Goal: Task Accomplishment & Management: Use online tool/utility

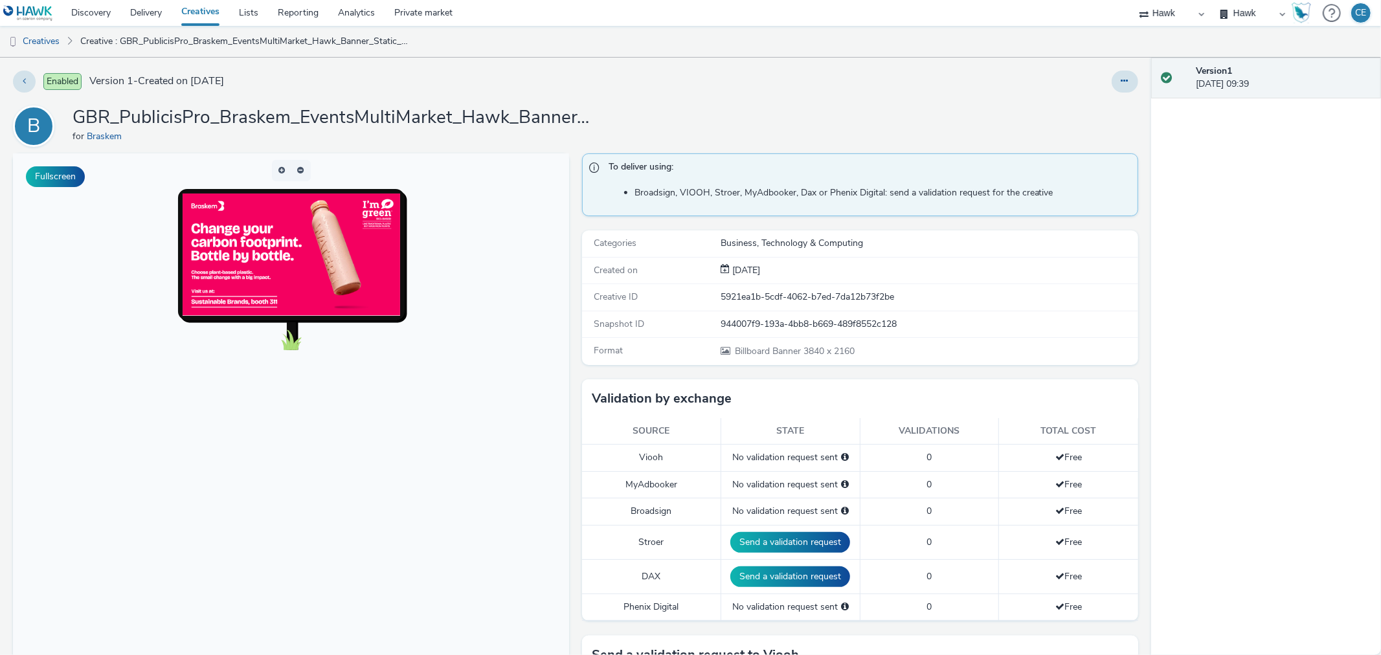
scroll to position [216, 0]
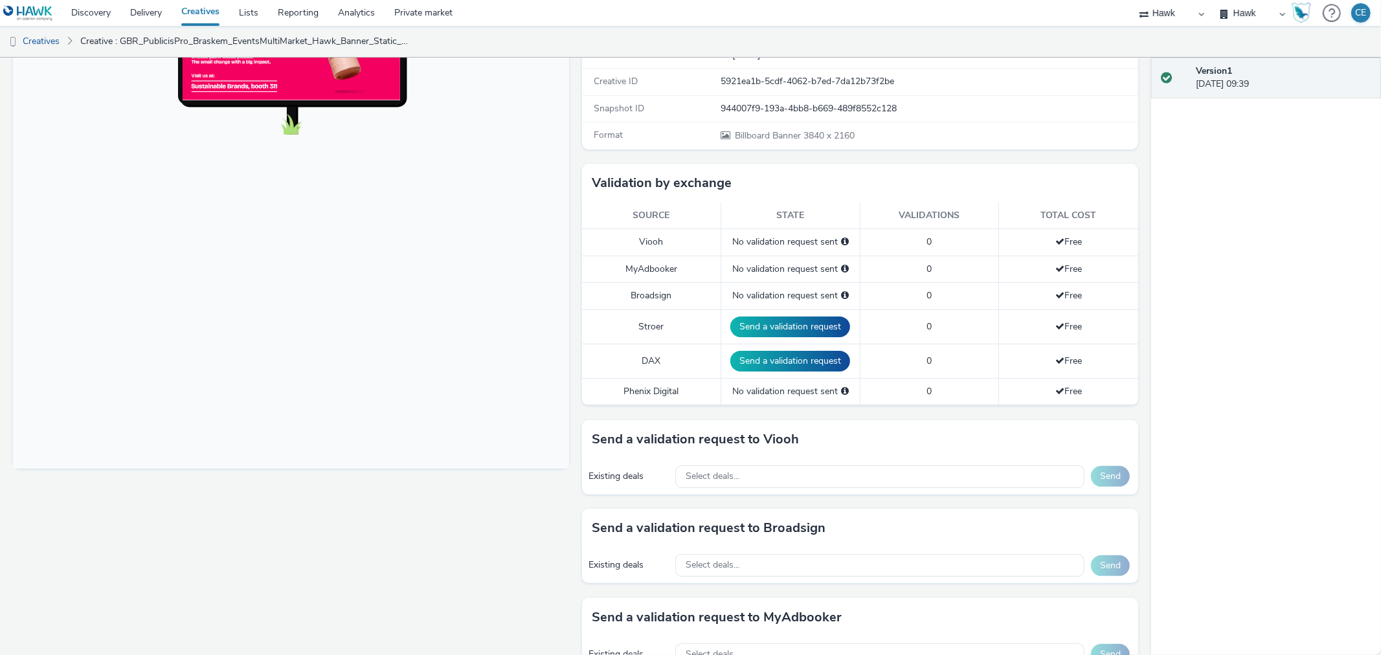
click at [701, 462] on div "Existing deals Select deals... Send" at bounding box center [860, 477] width 556 height 36
click at [706, 471] on span "Select deals..." at bounding box center [713, 476] width 54 height 11
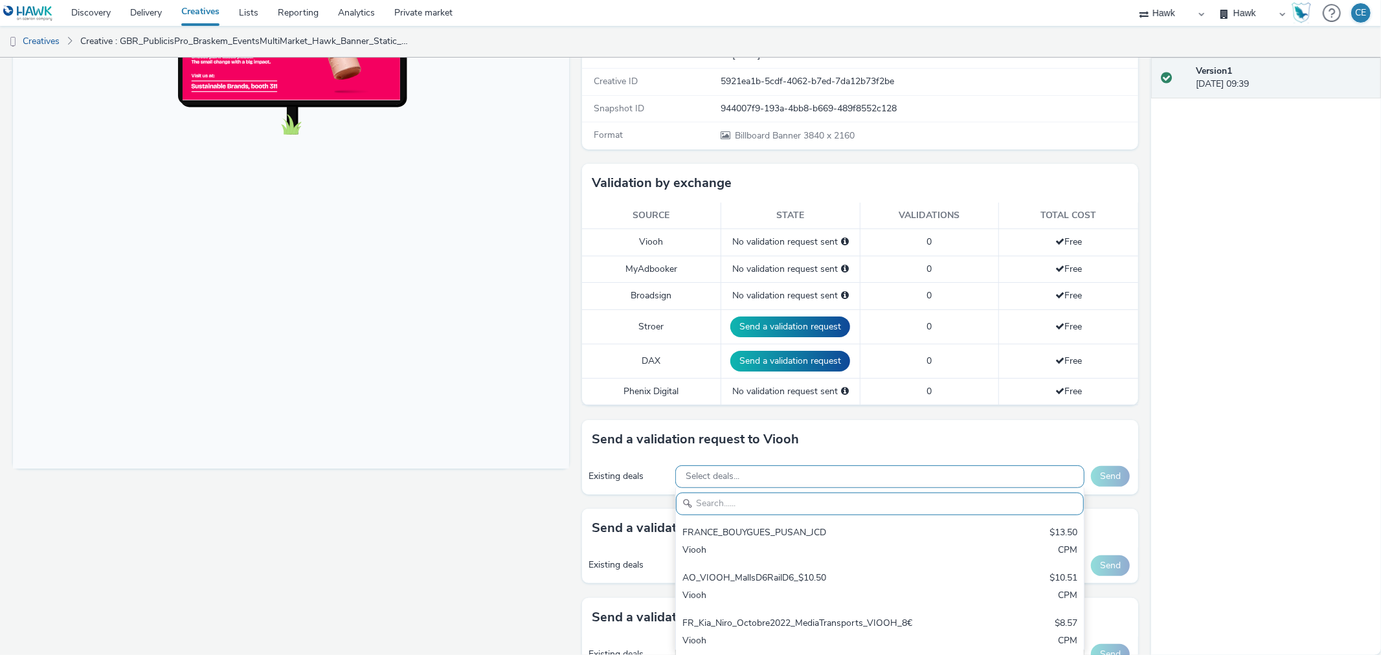
scroll to position [0, 0]
drag, startPoint x: 708, startPoint y: 473, endPoint x: 702, endPoint y: 502, distance: 29.1
paste input "AO_ClearChannelUS_Transit Shelters_2025"
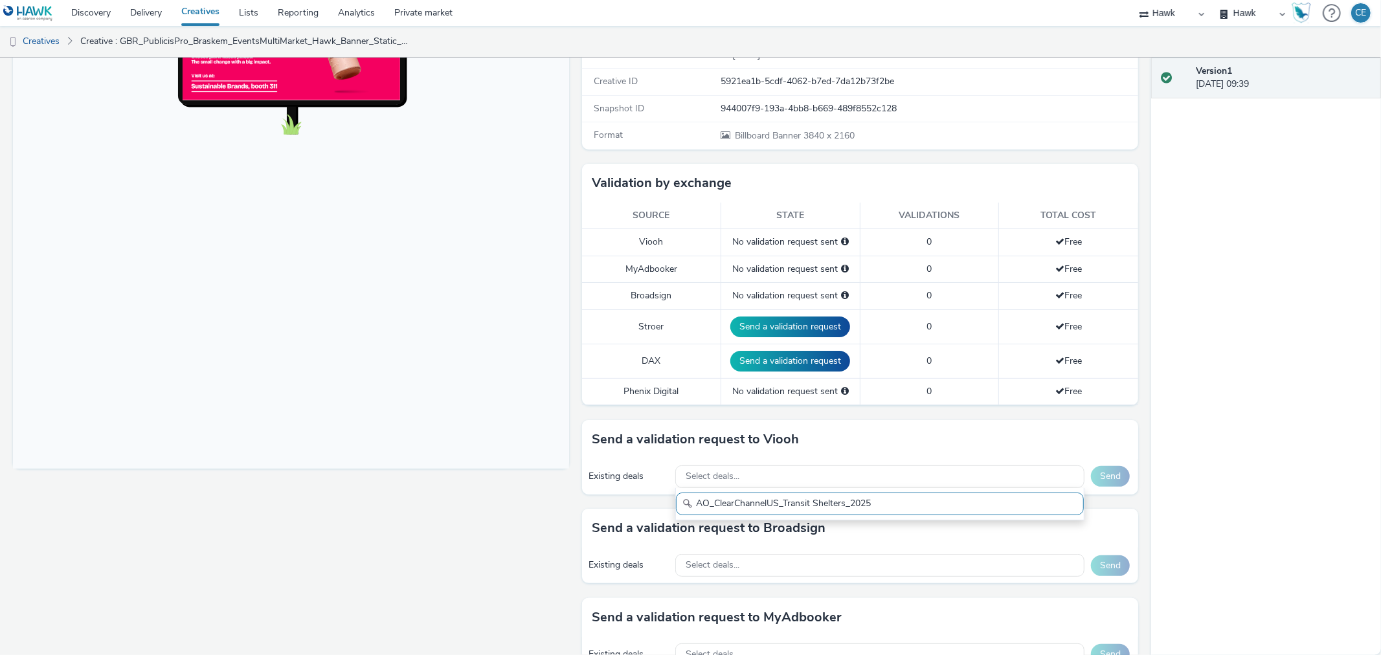
click at [689, 501] on input "AO_ClearChannelUS_Transit Shelters_2025" at bounding box center [880, 504] width 408 height 23
type input "AO_ClearChannelUS_Transit Shelters_2025"
click at [697, 570] on span "Select deals..." at bounding box center [713, 565] width 54 height 11
paste input "AO_ClearChannelUS_Transit Shelters_2025"
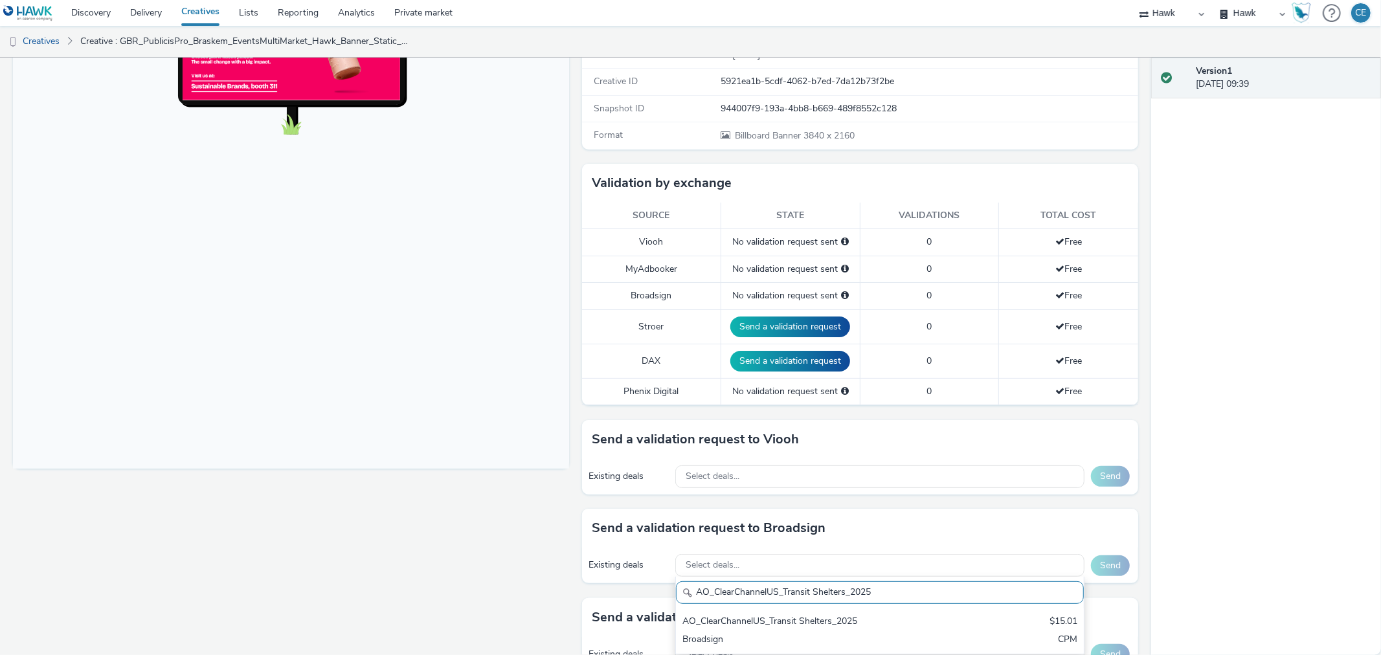
scroll to position [359, 0]
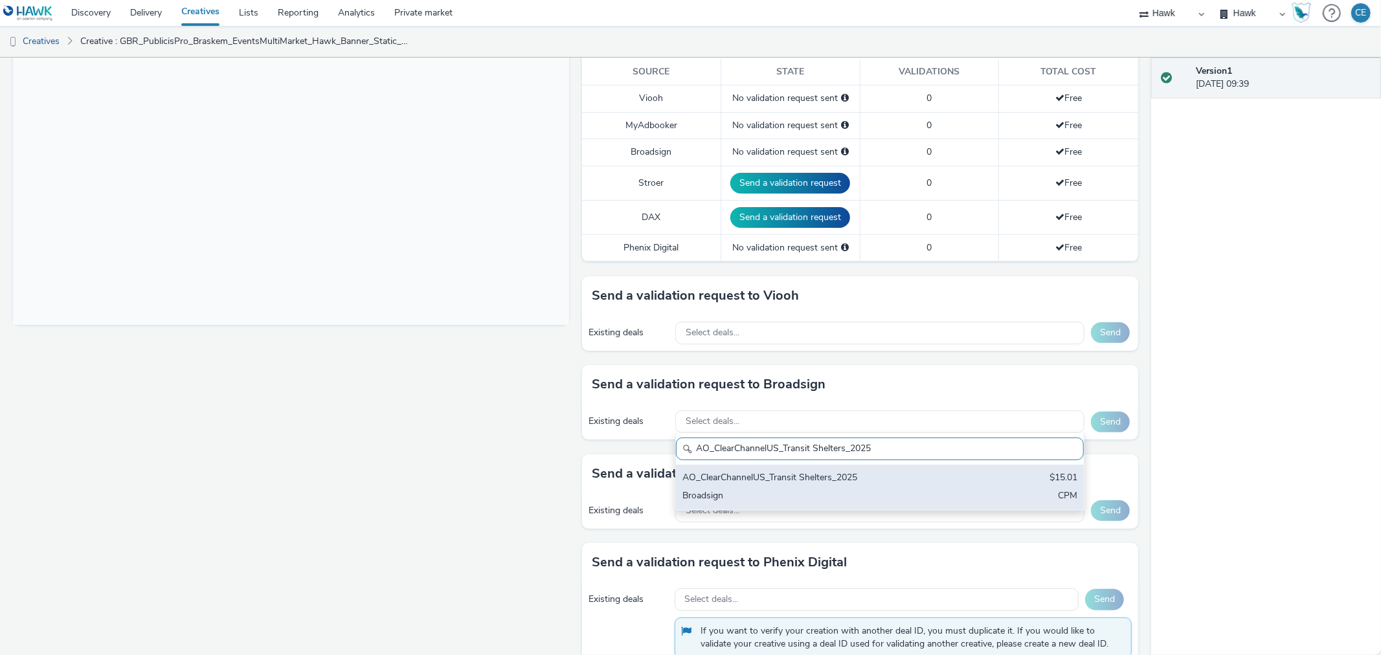
click at [756, 494] on div "Broadsign" at bounding box center [812, 496] width 261 height 15
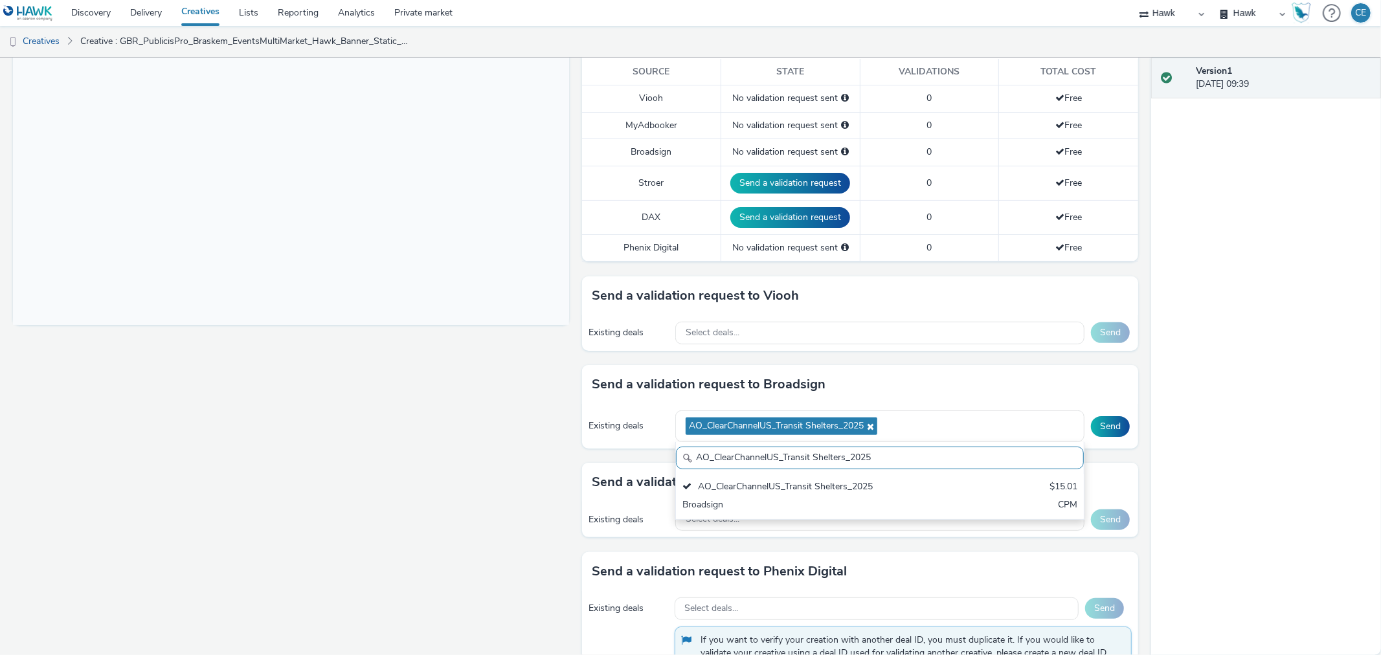
drag, startPoint x: 882, startPoint y: 458, endPoint x: 603, endPoint y: 462, distance: 279.7
click at [603, 462] on div "To deliver using: Broadsign, VIOOH, [PERSON_NAME], MyAdbooker, Dax or Phenix Di…" at bounding box center [857, 248] width 563 height 908
paste input "Broadsign_VoltaMedia_US AO_Atmosphere_USA_$6.01 AO_USA_AdXcelerant"
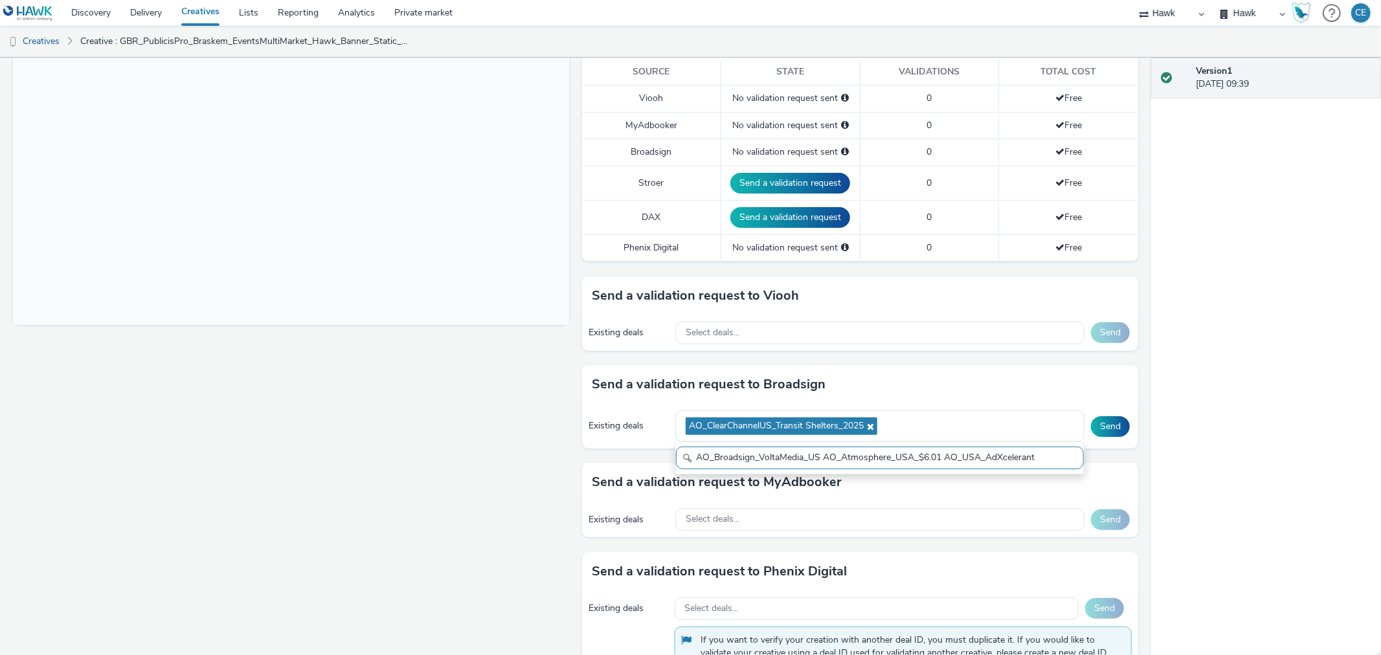
drag, startPoint x: 818, startPoint y: 456, endPoint x: 1084, endPoint y: 449, distance: 266.2
click at [1084, 449] on div "Send a validation request to Broadsign Existing deals AO_ClearChannelUS_Transit…" at bounding box center [860, 414] width 556 height 98
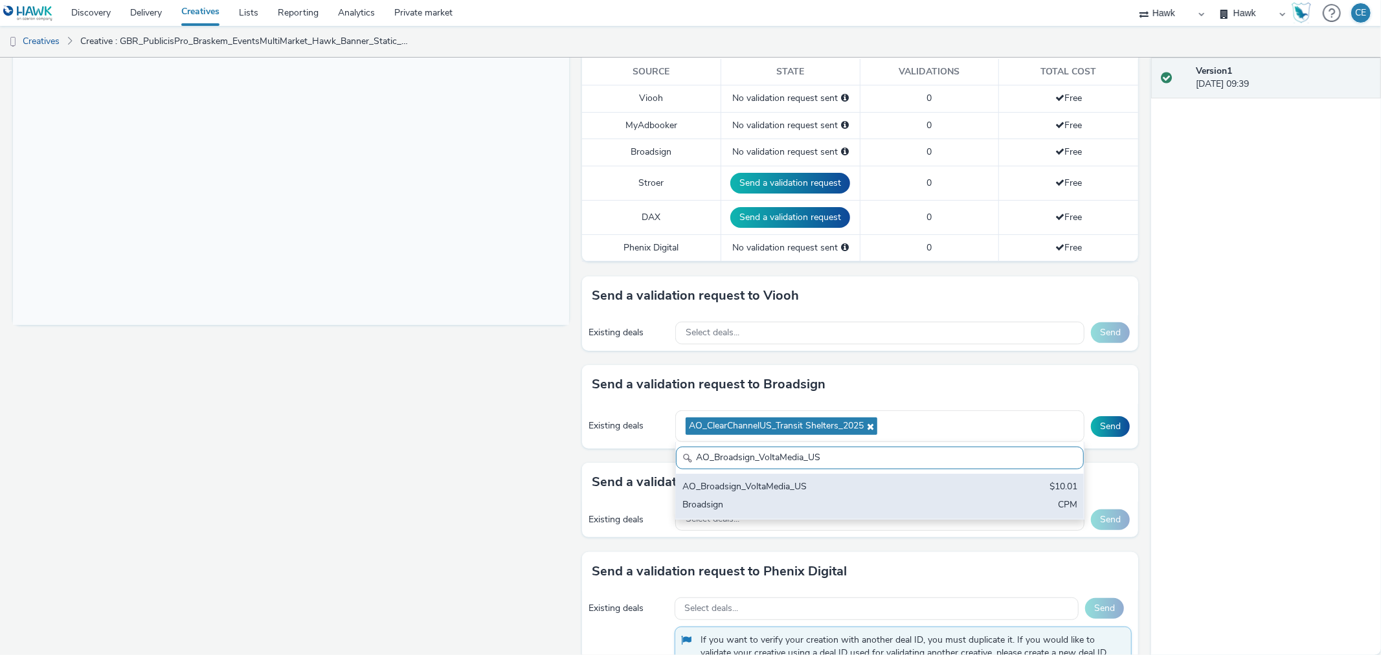
click at [860, 487] on div "AO_Broadsign_VoltaMedia_US" at bounding box center [812, 487] width 261 height 15
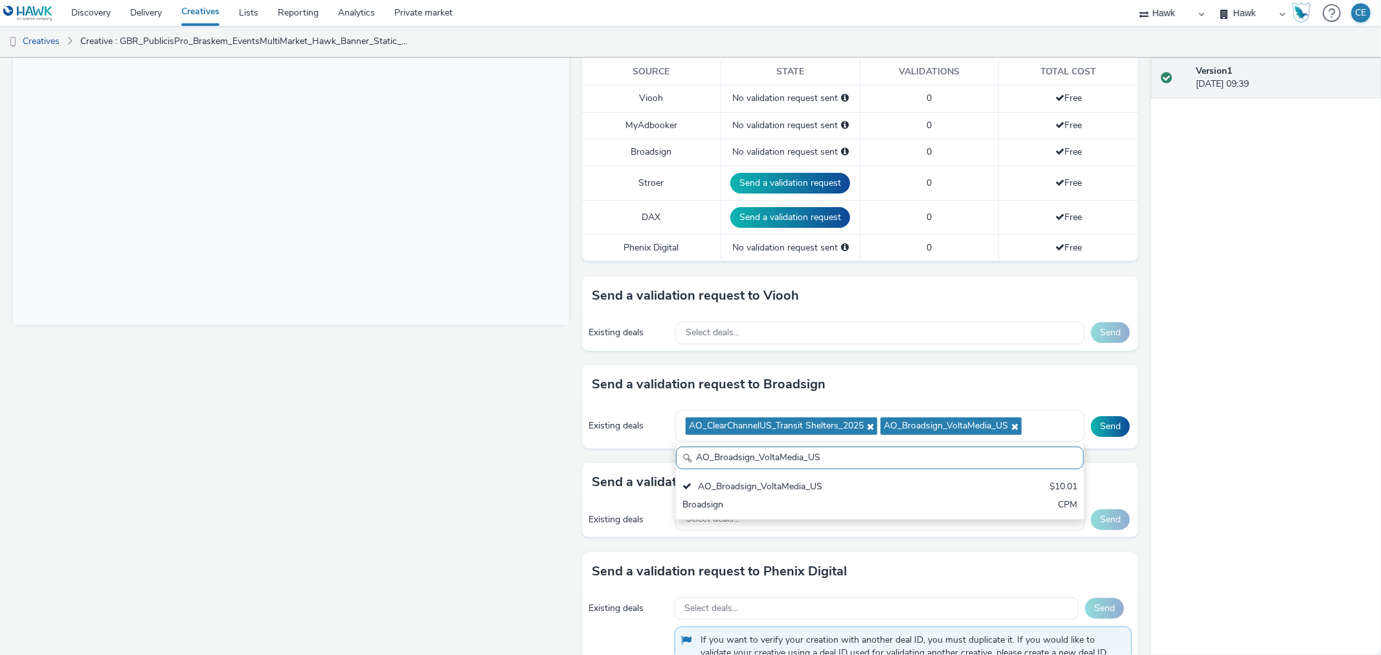
scroll to position [1, 0]
drag, startPoint x: 840, startPoint y: 456, endPoint x: 629, endPoint y: 460, distance: 211.7
click at [603, 471] on div "To deliver using: Broadsign, VIOOH, [PERSON_NAME], MyAdbooker, Dax or Phenix Di…" at bounding box center [857, 248] width 563 height 908
paste input "AO_Atmosphere_USA_$6.01 AO_USA_AdXcelerant"
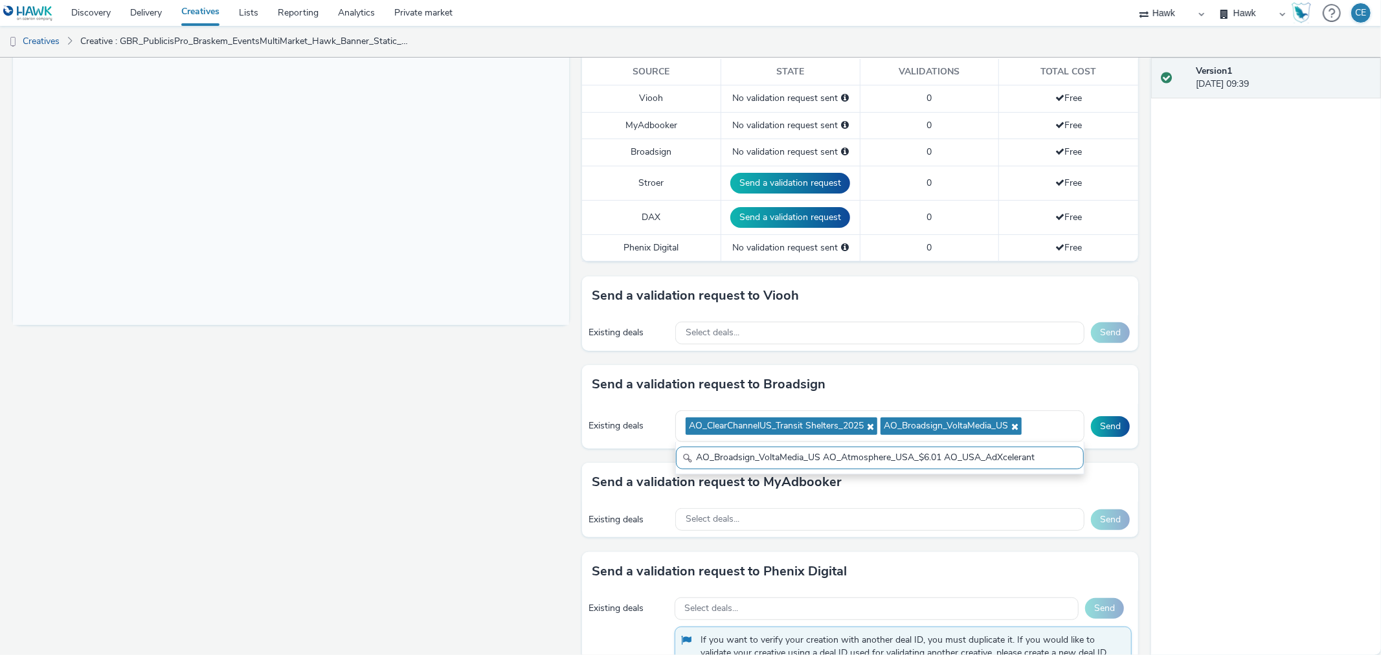
scroll to position [0, 0]
drag, startPoint x: 816, startPoint y: 458, endPoint x: 638, endPoint y: 411, distance: 184.8
click at [661, 456] on div "Send a validation request to Broadsign Existing deals AO_ClearChannelUS_Transit…" at bounding box center [860, 414] width 556 height 98
drag, startPoint x: 816, startPoint y: 457, endPoint x: 985, endPoint y: 465, distance: 169.2
click at [962, 464] on input "AO_Atmosphere_USA_$6.01 AO_USA_AdXcelerant" at bounding box center [880, 458] width 408 height 23
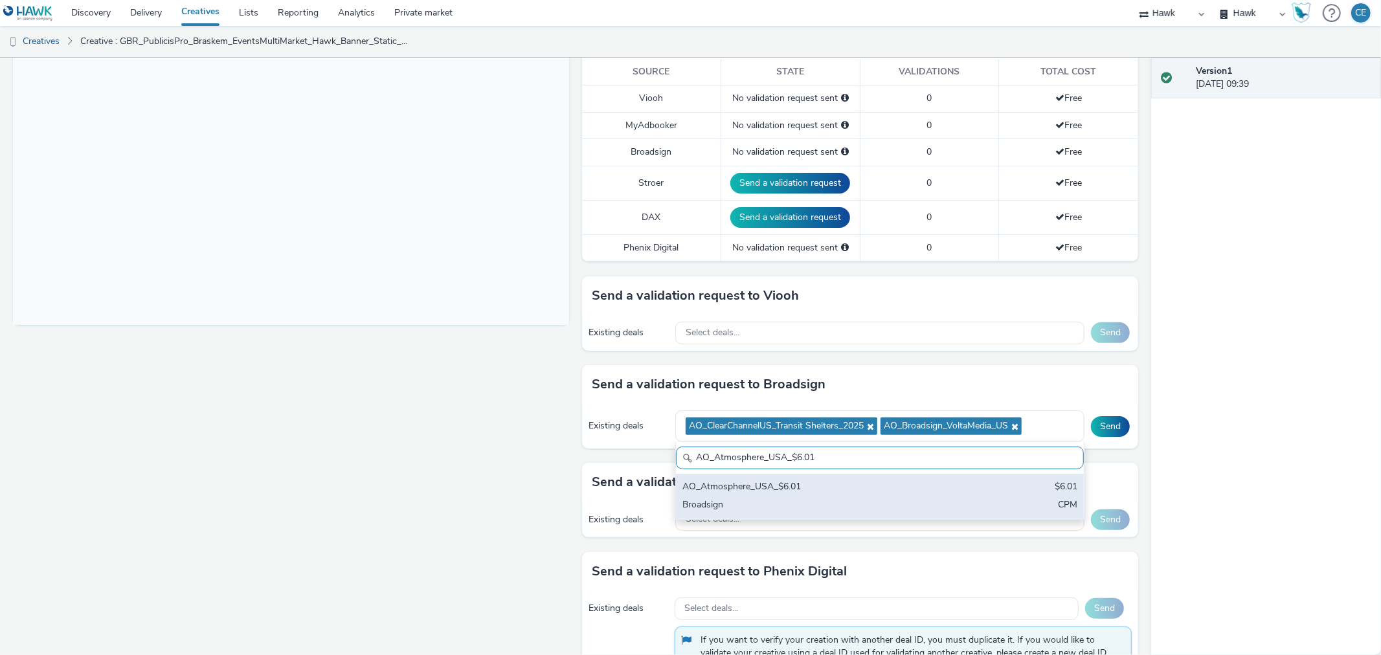
click at [814, 487] on div "AO_Atmosphere_USA_$6.01" at bounding box center [812, 487] width 261 height 15
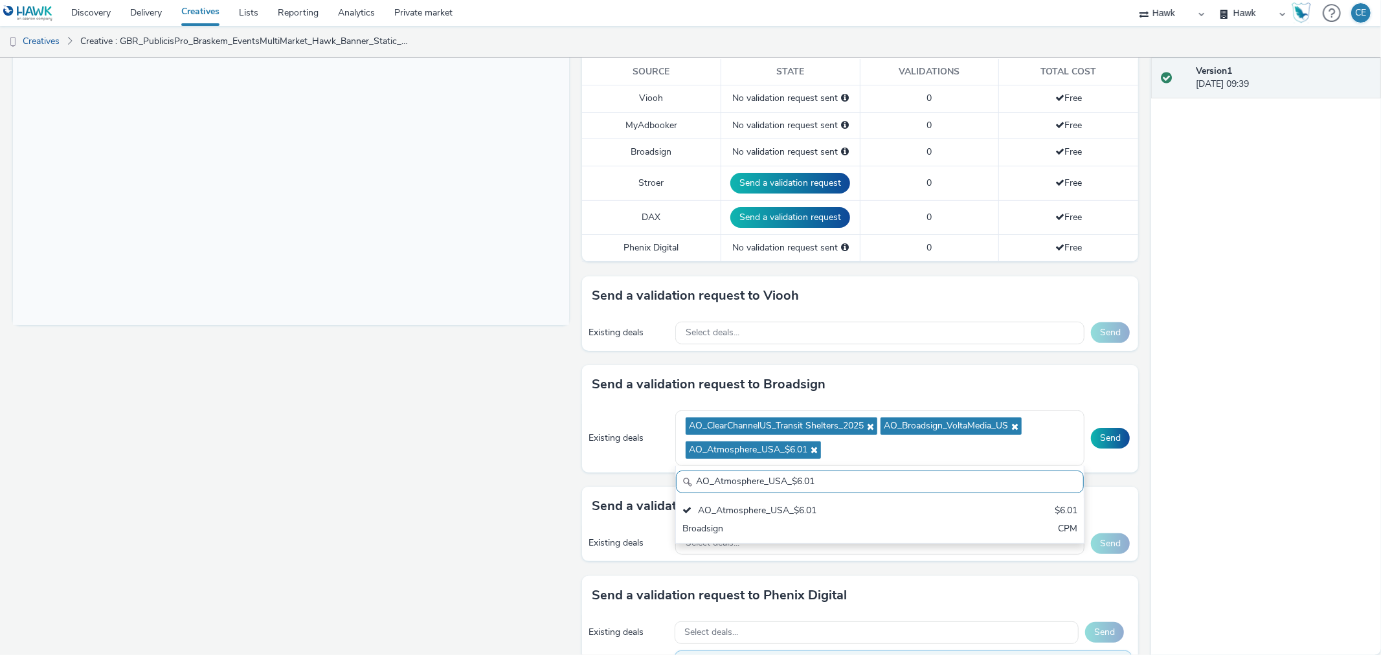
scroll to position [1, 0]
drag, startPoint x: 824, startPoint y: 482, endPoint x: 536, endPoint y: 495, distance: 288.4
click at [536, 392] on div "Fullscreen To deliver using: Broadsign, VIOOH, [PERSON_NAME], MyAdbooker, Dax o…" at bounding box center [575, 93] width 1125 height 598
paste input "Broadsign_VoltaMedia_US AO_Atmosphere_USA_$6.01 AO_USA_AdXcelerant"
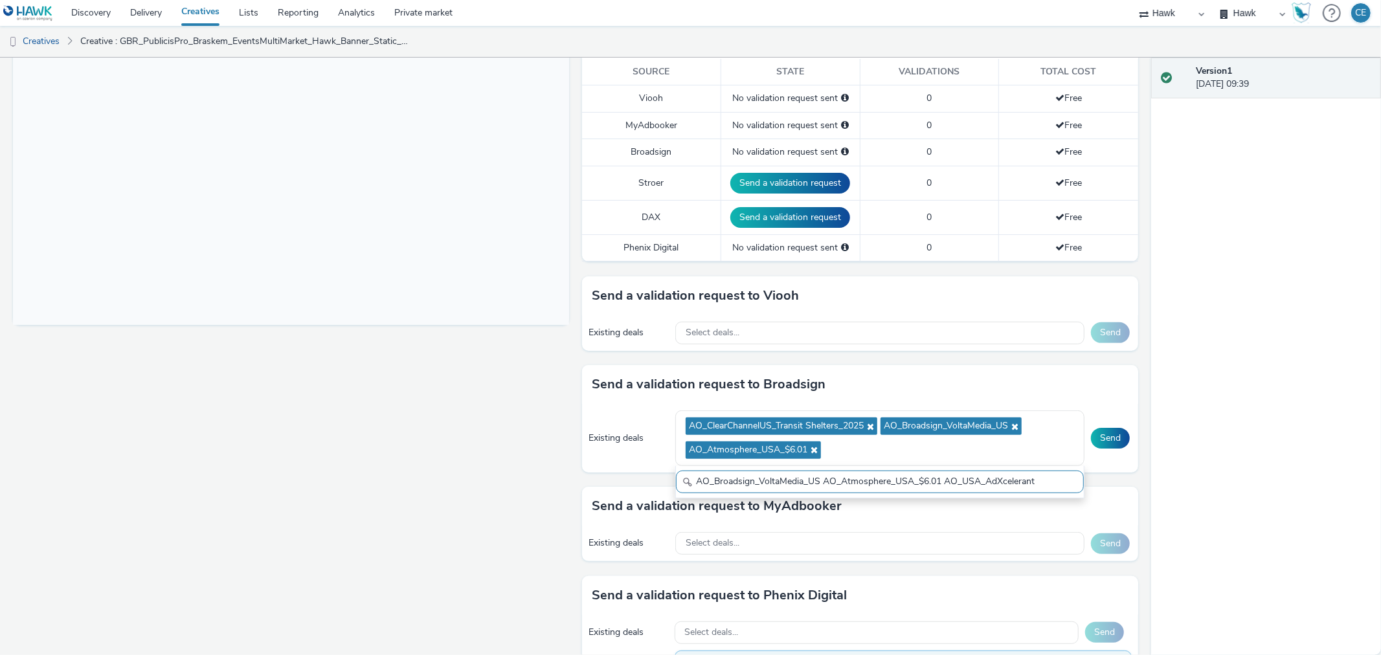
drag, startPoint x: 939, startPoint y: 480, endPoint x: 448, endPoint y: 512, distance: 491.8
click at [448, 392] on div "Fullscreen To deliver using: Broadsign, VIOOH, [PERSON_NAME], MyAdbooker, Dax o…" at bounding box center [575, 93] width 1125 height 598
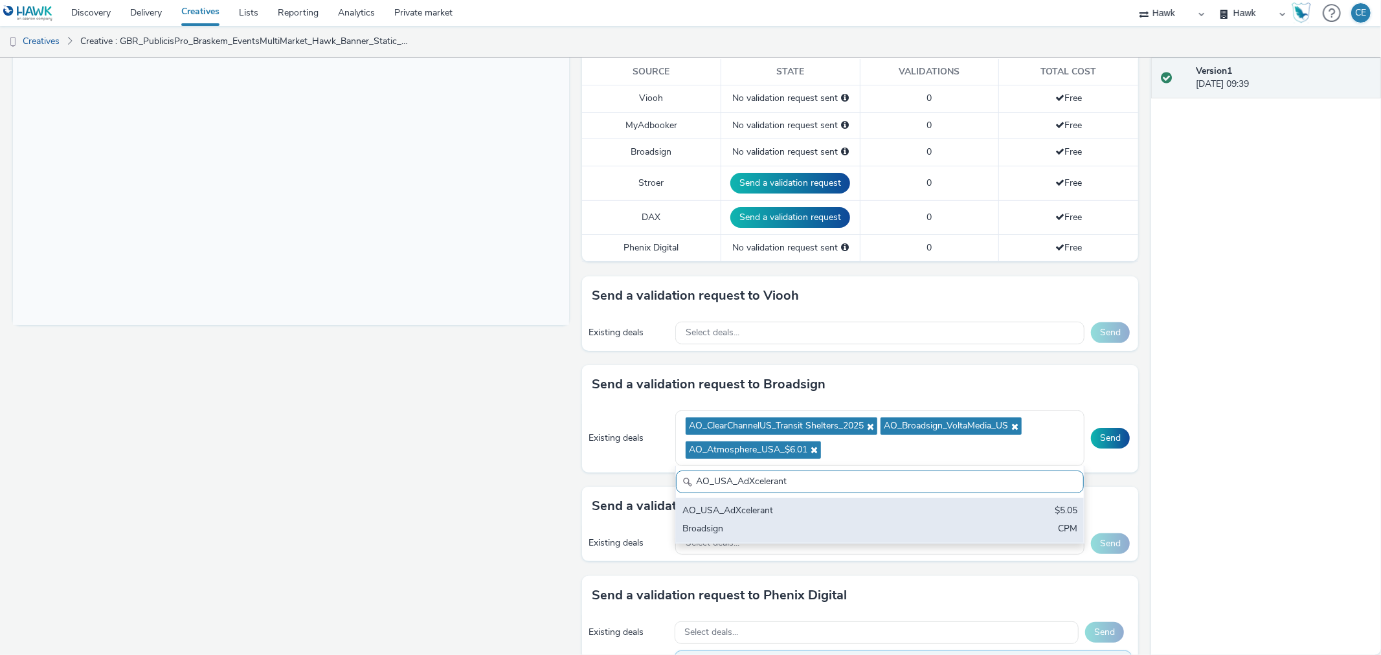
type input "AO_USA_AdXcelerant"
click at [928, 524] on div "Broadsign" at bounding box center [812, 529] width 261 height 15
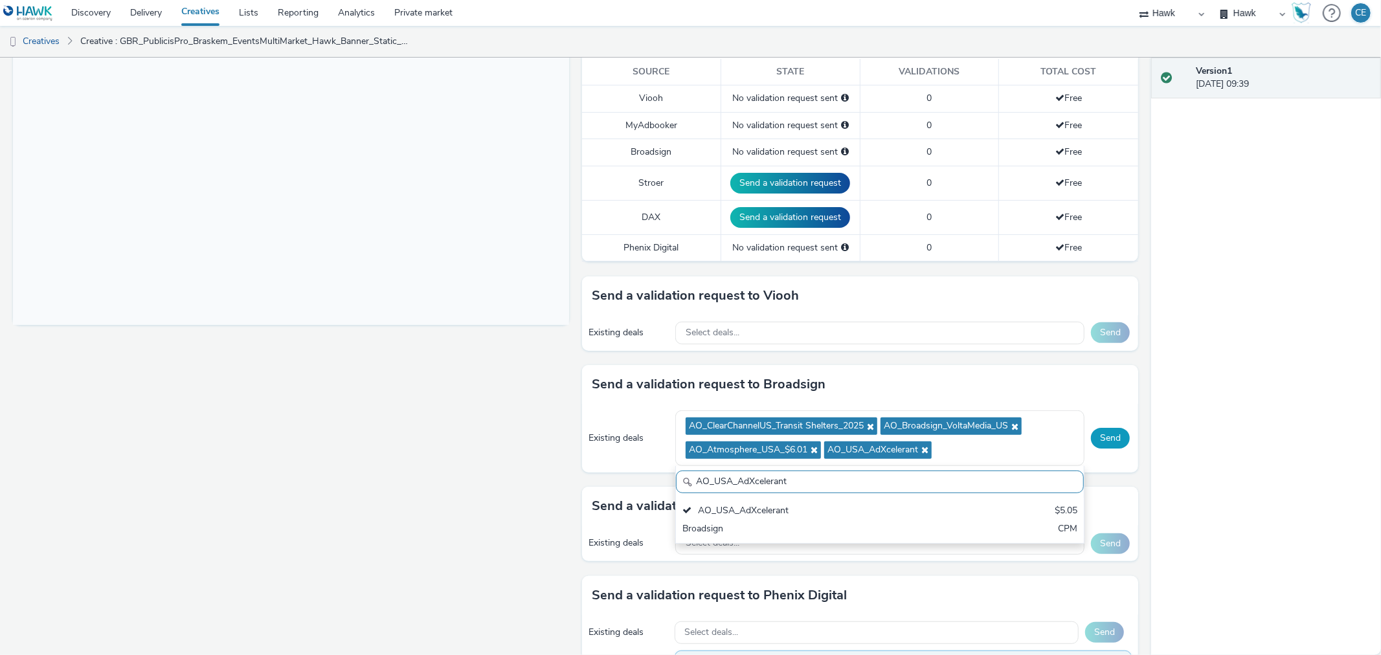
click at [1091, 442] on button "Send" at bounding box center [1110, 438] width 39 height 21
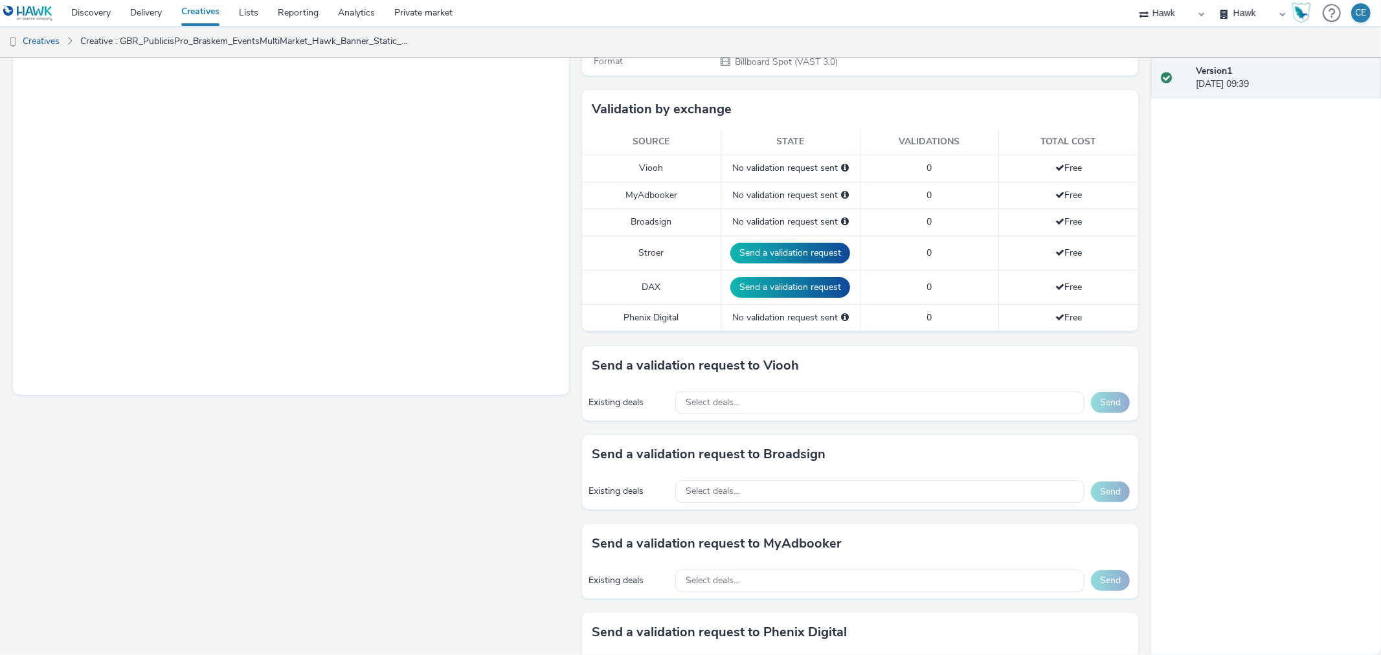
scroll to position [359, 0]
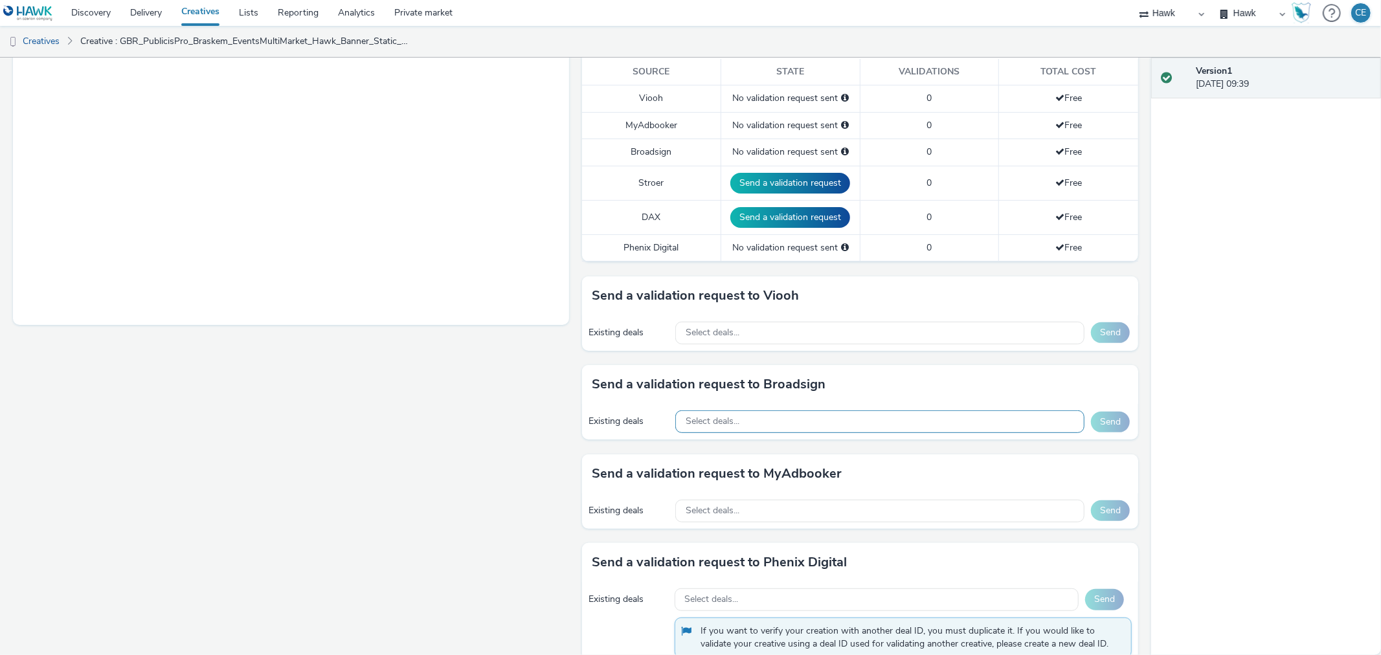
click at [775, 420] on div "Select deals..." at bounding box center [879, 421] width 409 height 23
drag, startPoint x: 959, startPoint y: 456, endPoint x: 941, endPoint y: 457, distance: 18.2
click at [941, 457] on input "AO_ClearChannelUS_Transit Shelters_2025 AO_Broadsign_VoltaMedia_US AO_Atmospher…" at bounding box center [880, 449] width 408 height 23
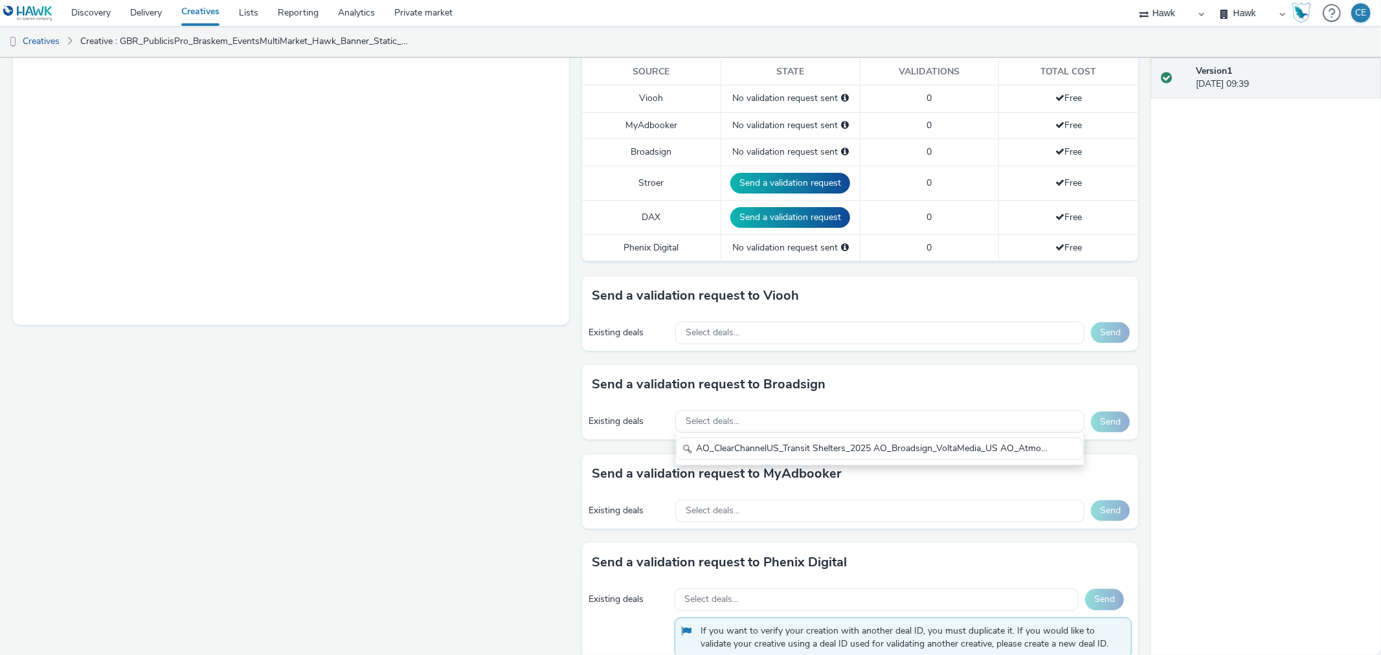
type input "AO_ClearChannelUS_Transit Shelters_2025 AO_Broadsign_VoltaMedia_US AO_Atmospher…"
drag, startPoint x: 739, startPoint y: 465, endPoint x: 764, endPoint y: 464, distance: 25.3
click at [762, 464] on h3 "Send a validation request to MyAdbooker" at bounding box center [717, 473] width 250 height 19
click at [750, 420] on div "Select deals..." at bounding box center [879, 421] width 409 height 23
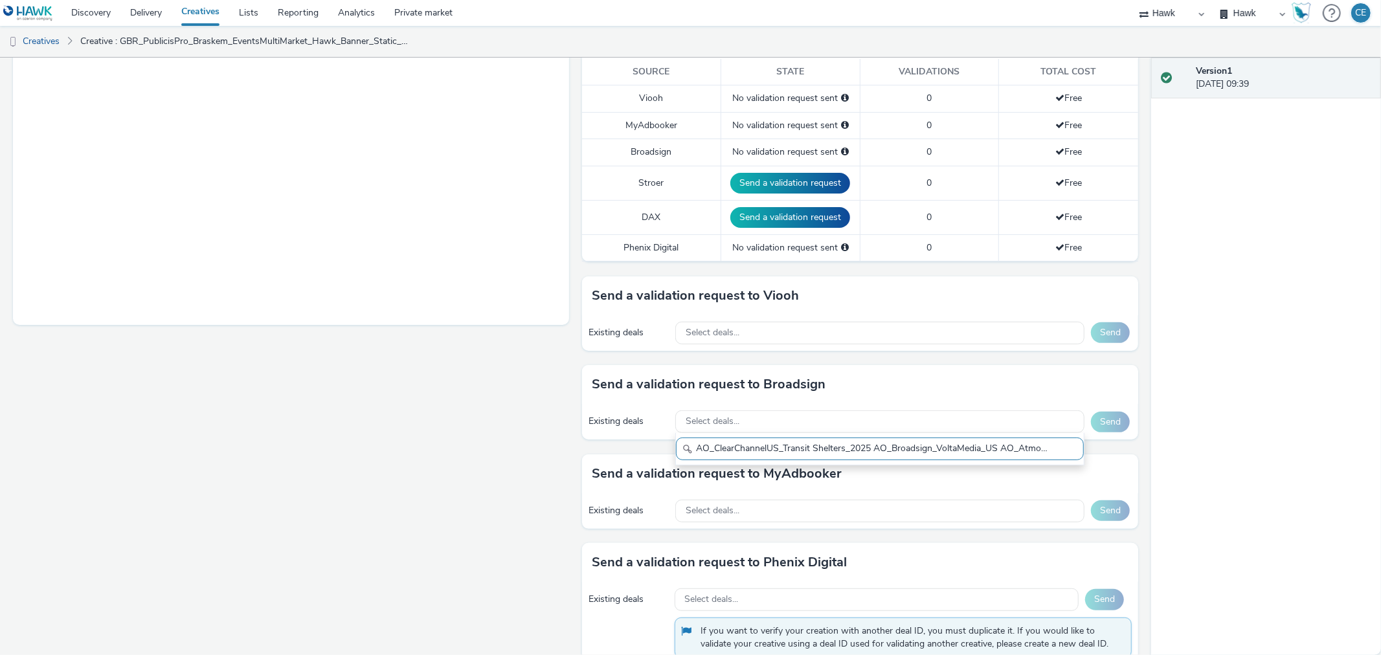
scroll to position [0, 0]
drag, startPoint x: 1054, startPoint y: 447, endPoint x: 875, endPoint y: 449, distance: 179.3
click at [871, 447] on input "AO_ClearChannelUS_Transit Shelters_2025 AO_Broadsign_VoltaMedia_US AO_Atmospher…" at bounding box center [880, 449] width 408 height 23
click at [689, 445] on input "AO_ClearChannelUS_Transit Shelters_2025" at bounding box center [880, 449] width 408 height 23
click at [864, 448] on input "AO_ClearChannelUS_Transit Shelters_2025" at bounding box center [880, 449] width 408 height 23
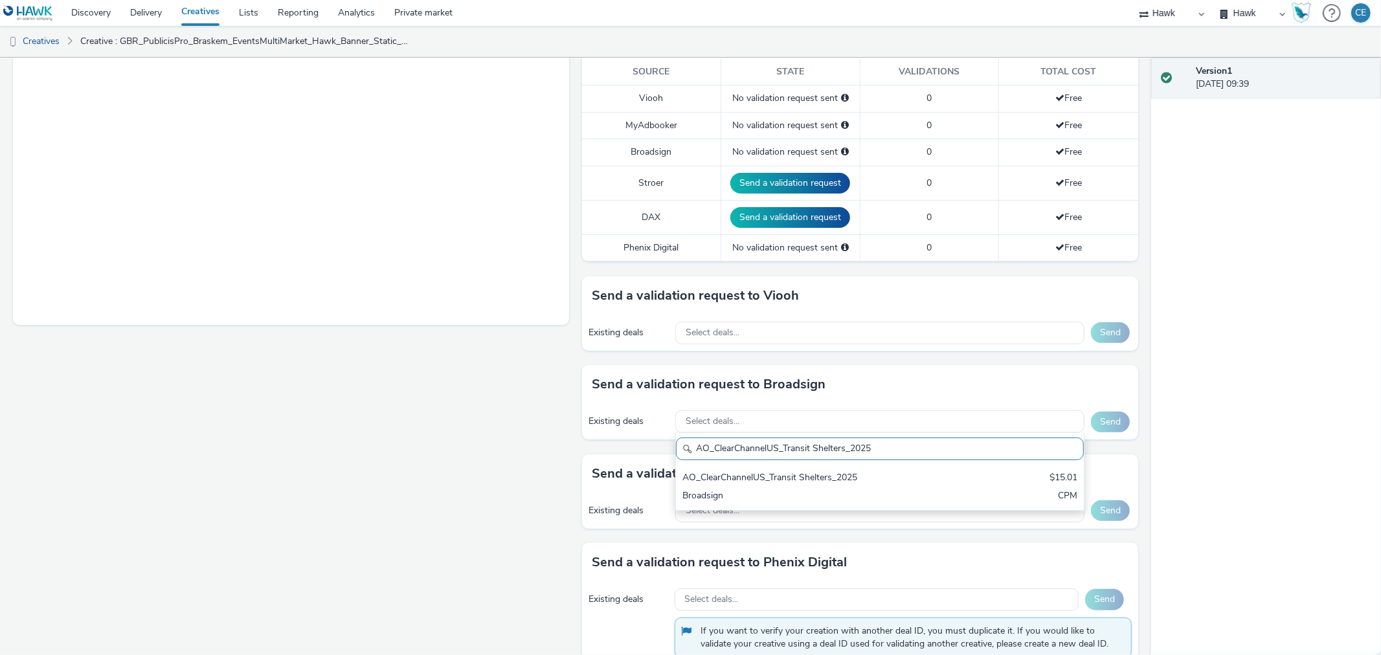
click at [918, 454] on input "AO_ClearChannelUS_Transit Shelters_2025" at bounding box center [880, 449] width 408 height 23
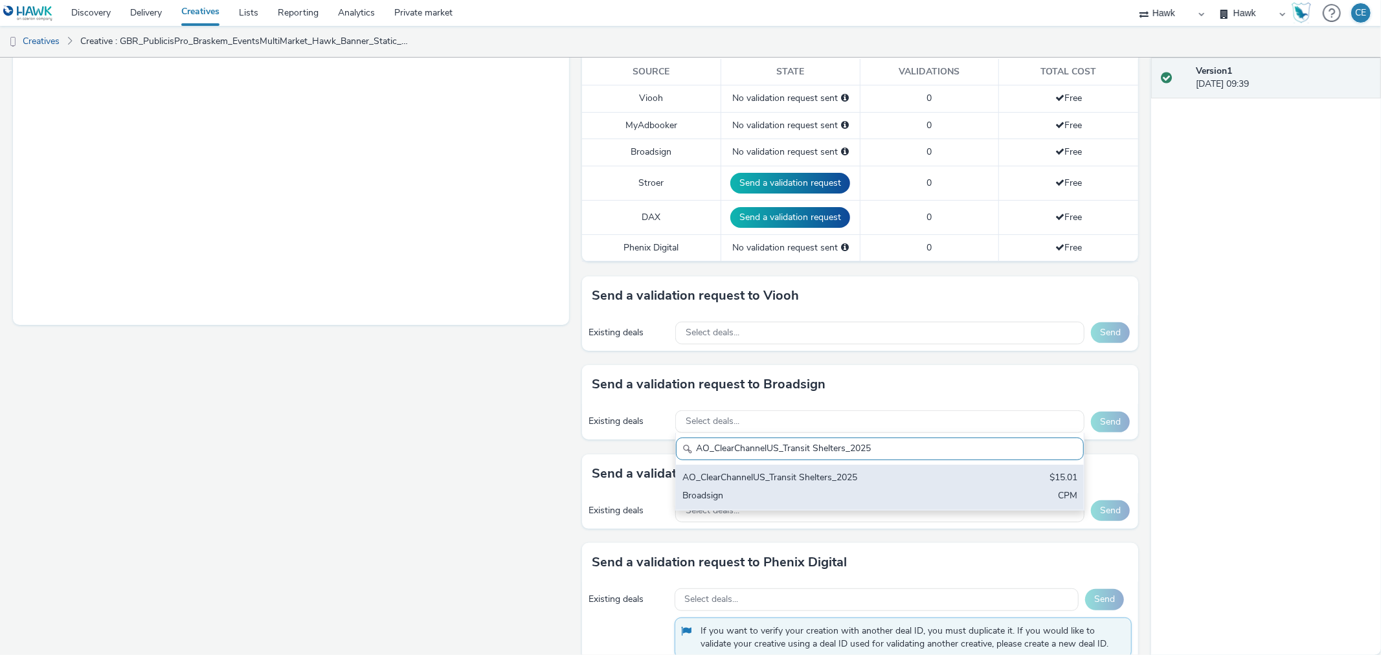
click at [848, 492] on div "Broadsign" at bounding box center [812, 496] width 261 height 15
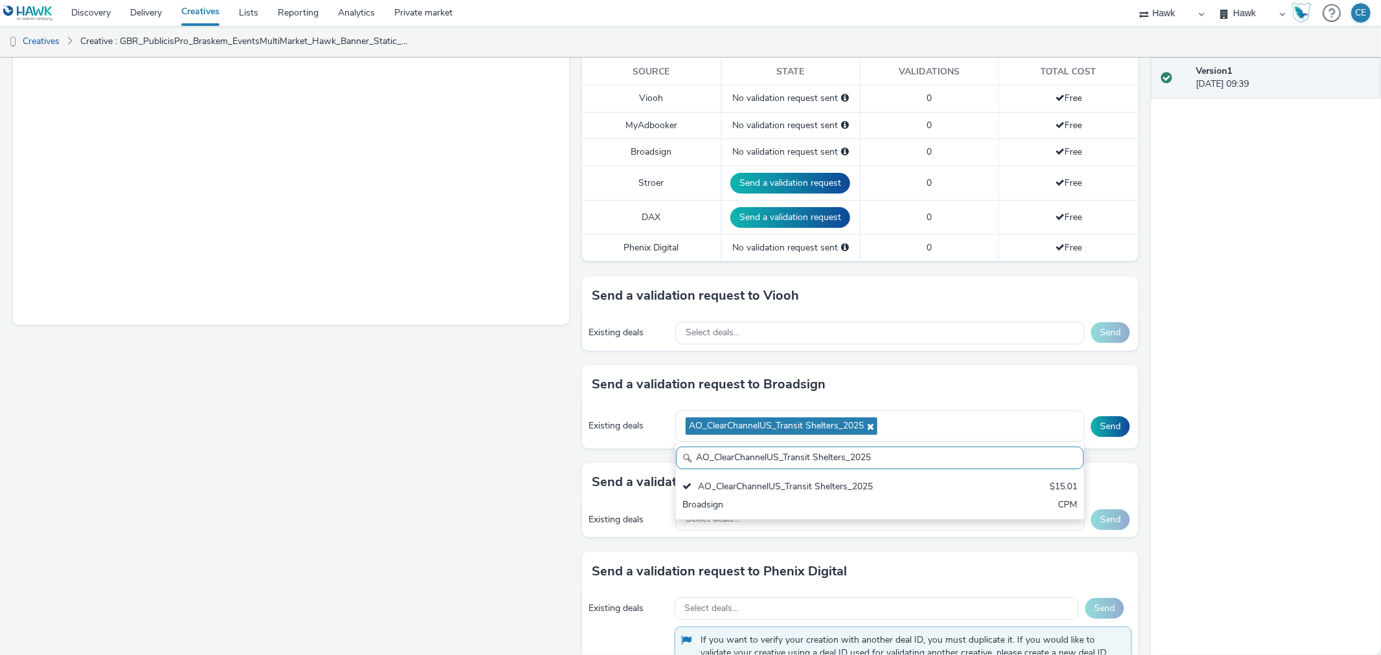
scroll to position [1, 0]
drag, startPoint x: 889, startPoint y: 460, endPoint x: 594, endPoint y: 480, distance: 295.2
click at [594, 480] on div "To deliver using: Broadsign, VIOOH, Stroer, MyAdbooker, Dax or Phenix Digital: …" at bounding box center [857, 345] width 563 height 1102
paste input "AO_Broadsign_VoltaMedia_US AO_Atmosphere_USA_$6.01 AO_USA_AdXcelerant"
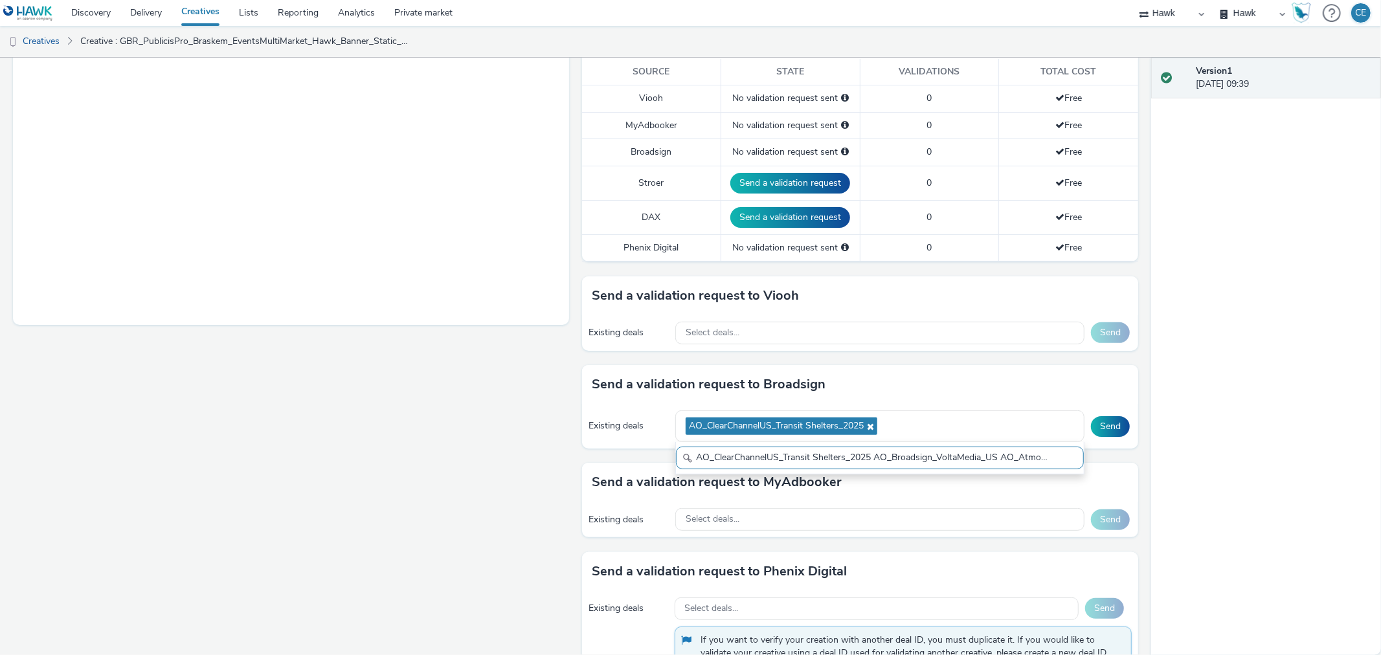
drag, startPoint x: 824, startPoint y: 456, endPoint x: 571, endPoint y: 478, distance: 254.1
click at [576, 478] on div "To deliver using: Broadsign, VIOOH, Stroer, MyAdbooker, Dax or Phenix Digital: …" at bounding box center [857, 345] width 563 height 1102
click at [868, 462] on input "AO_ClearChannelUS_Transit Shelters_2025 AO_Broadsign_VoltaMedia_US AO_Atmospher…" at bounding box center [880, 458] width 408 height 23
click at [872, 456] on input "AO_ClearChannelUS_Transit Shelters_2025 AO_Broadsign_VoltaMedia_US AO_Atmospher…" at bounding box center [880, 458] width 408 height 23
drag, startPoint x: 868, startPoint y: 457, endPoint x: 572, endPoint y: 487, distance: 297.4
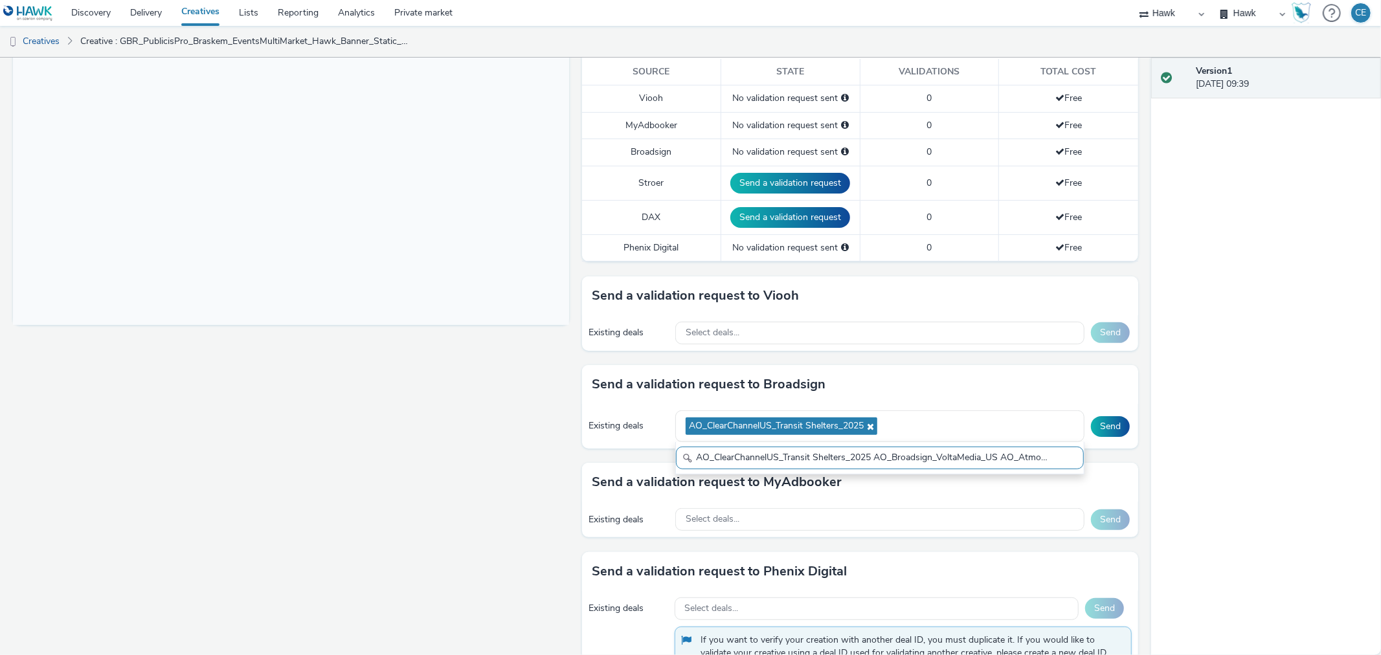
click at [576, 489] on div "To deliver using: Broadsign, VIOOH, Stroer, MyAdbooker, Dax or Phenix Digital: …" at bounding box center [857, 345] width 563 height 1102
click at [693, 458] on input "AO_Broadsign_VoltaMedia_US AO_Atmosphere_USA_$6.01 AO_USA_AdXcelerant" at bounding box center [880, 458] width 408 height 23
drag, startPoint x: 818, startPoint y: 456, endPoint x: 1125, endPoint y: 447, distance: 307.7
click at [1125, 447] on div "Existing deals AO_ClearChannelUS_Transit Shelters_2025 AO_Broadsign_VoltaMedia_…" at bounding box center [860, 426] width 556 height 45
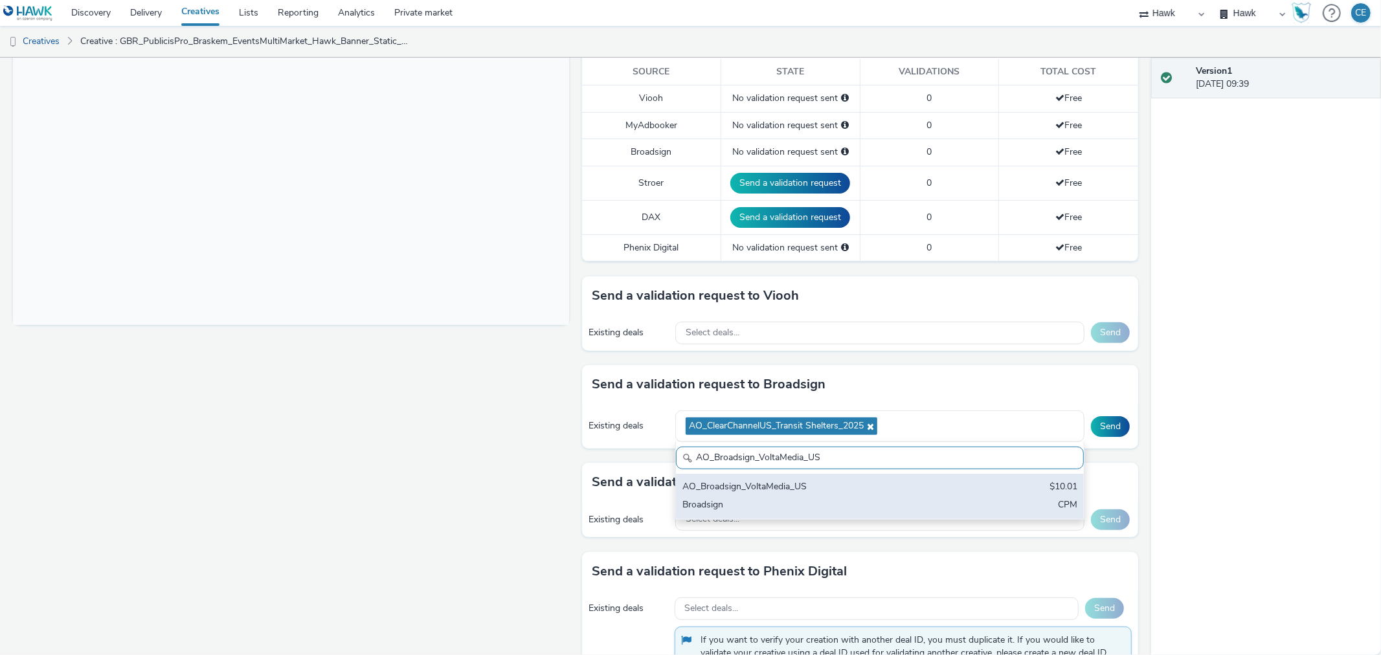
click at [930, 495] on div "AO_Broadsign_VoltaMedia_US $10.01 Broadsign CPM" at bounding box center [880, 496] width 408 height 45
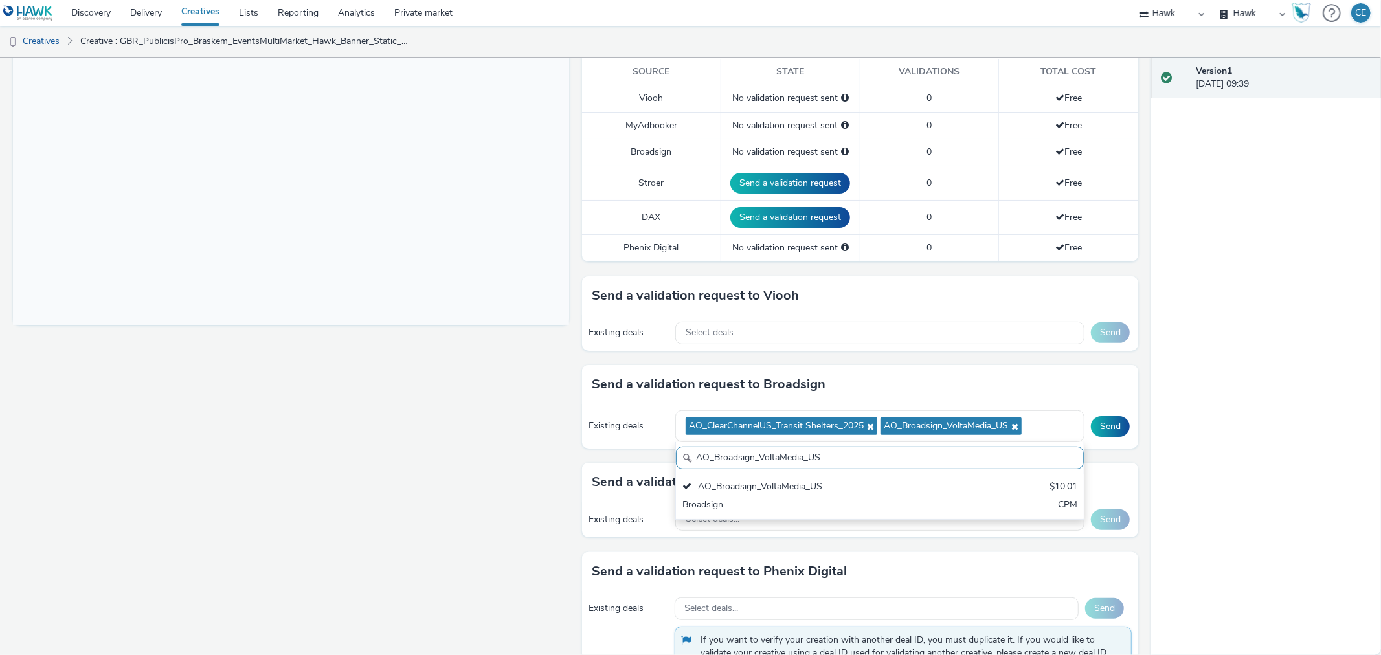
drag, startPoint x: 924, startPoint y: 468, endPoint x: 629, endPoint y: 480, distance: 295.4
click at [629, 480] on div "To deliver using: Broadsign, VIOOH, Stroer, MyAdbooker, Dax or Phenix Digital: …" at bounding box center [857, 345] width 563 height 1102
paste input "ClearChannelUS_Transit Shelters_2025 AO_Broadsign_VoltaMedia_US AO_Atmosphere_U…"
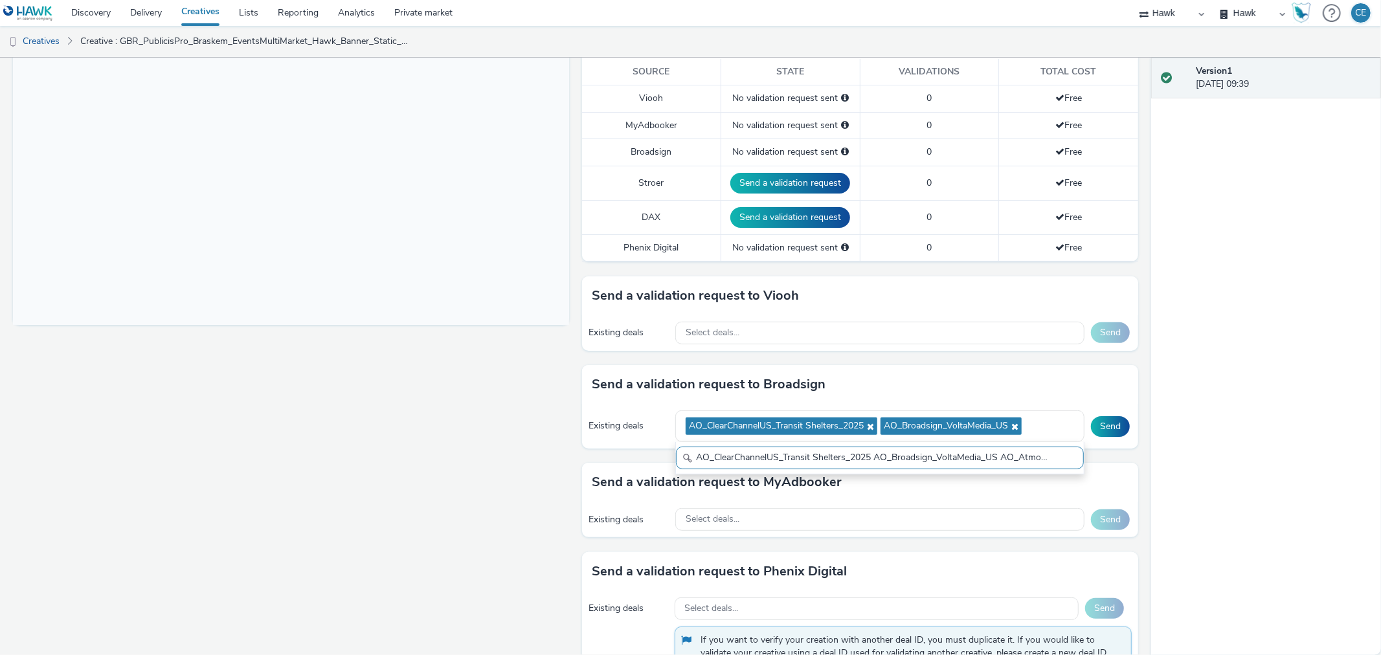
drag, startPoint x: 830, startPoint y: 457, endPoint x: 623, endPoint y: 457, distance: 206.5
click at [623, 457] on div "Send a validation request to Broadsign Existing deals AO_ClearChannelUS_Transit…" at bounding box center [860, 414] width 556 height 98
drag, startPoint x: 806, startPoint y: 457, endPoint x: 892, endPoint y: 455, distance: 86.1
click at [991, 442] on div "AO_Atmosphere_USA_$6.01 AO_USA_AdXcelerant" at bounding box center [879, 458] width 409 height 32
click at [892, 455] on input "AO_Atmosphere_USA_$6.01 AO_USA_AdXcelerant" at bounding box center [880, 458] width 408 height 23
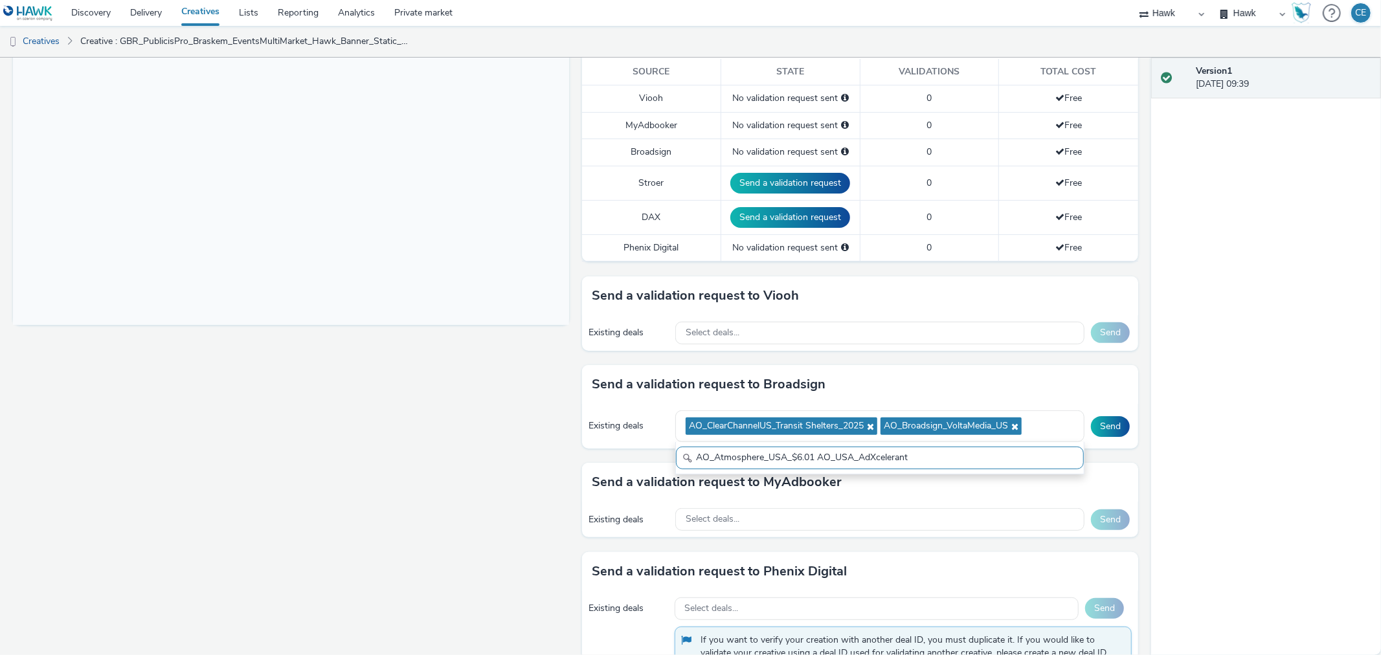
drag, startPoint x: 913, startPoint y: 455, endPoint x: 804, endPoint y: 456, distance: 108.8
click at [801, 456] on input "AO_Atmosphere_USA_$6.01 AO_USA_AdXcelerant" at bounding box center [880, 458] width 408 height 23
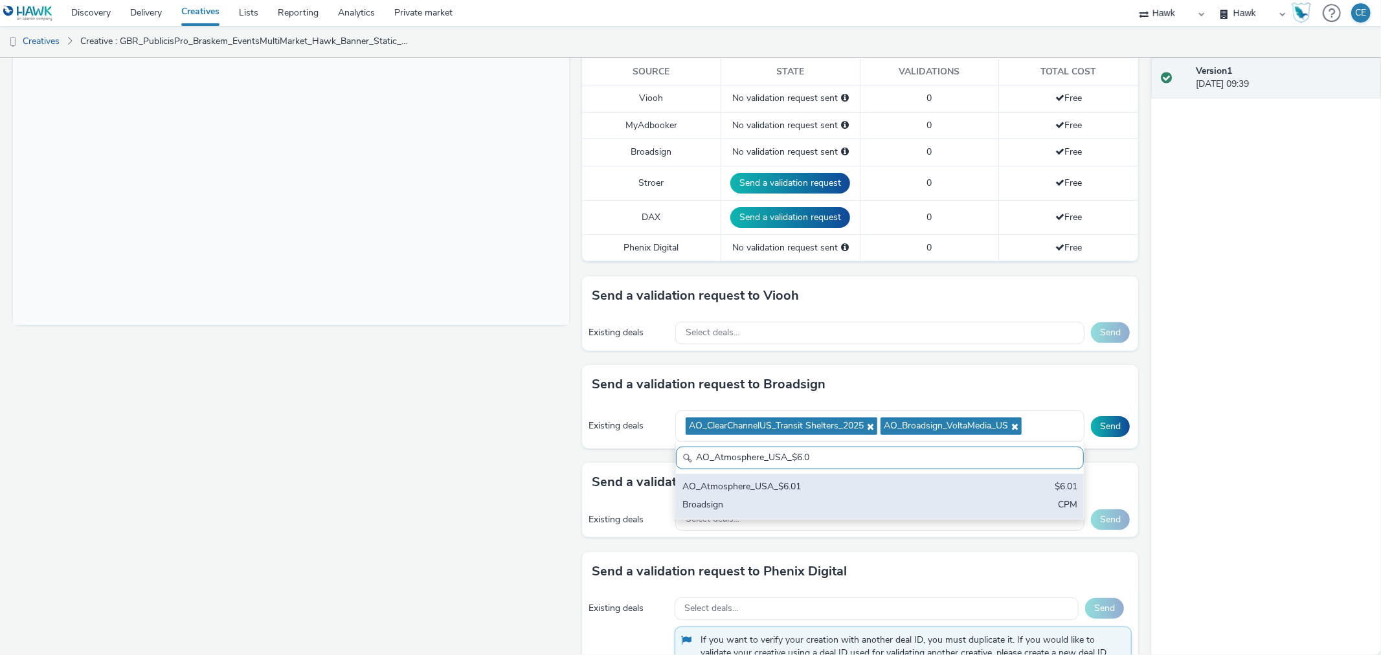
click at [825, 482] on div "AO_Atmosphere_USA_$6.01" at bounding box center [812, 487] width 261 height 15
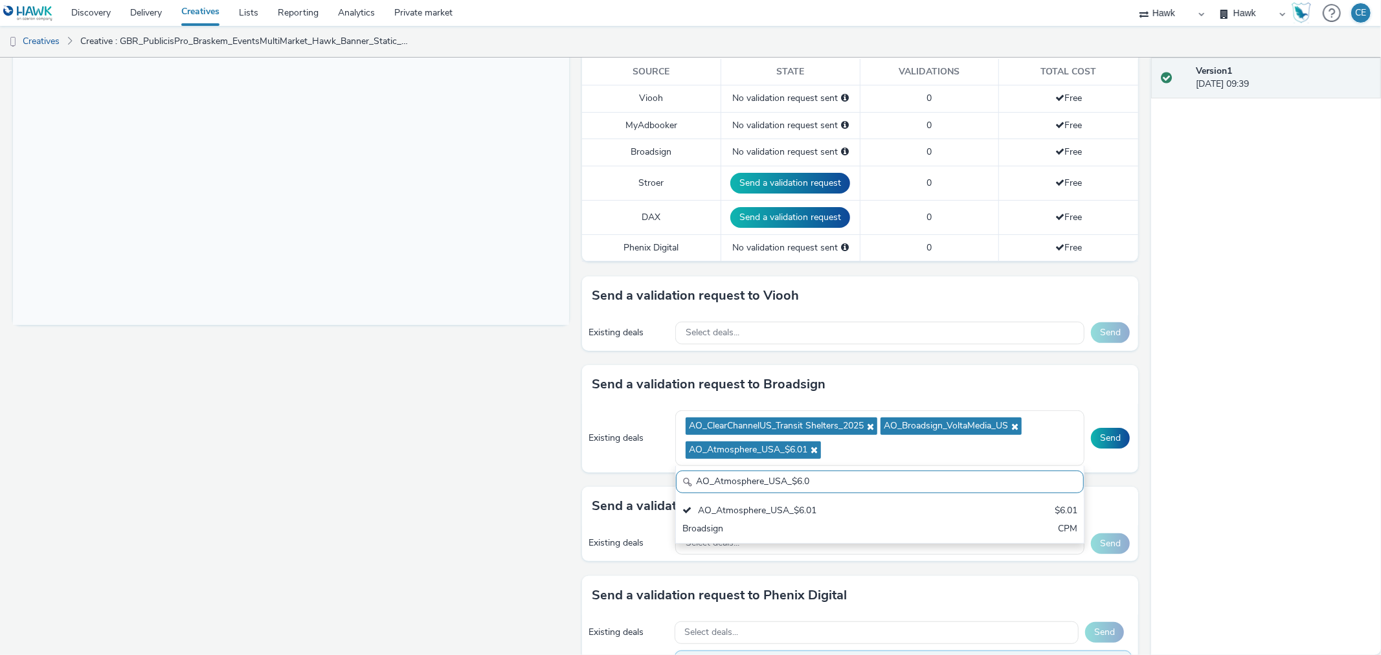
scroll to position [1, 0]
drag, startPoint x: 823, startPoint y: 473, endPoint x: 632, endPoint y: 497, distance: 193.1
click at [632, 497] on div "To deliver using: Broadsign, VIOOH, Stroer, MyAdbooker, Dax or Phenix Digital: …" at bounding box center [857, 356] width 563 height 1125
paste input "ClearChannelUS_Transit Shelters_2025 AO_Broadsign_VoltaMedia_US AO_Atmosphere_U…"
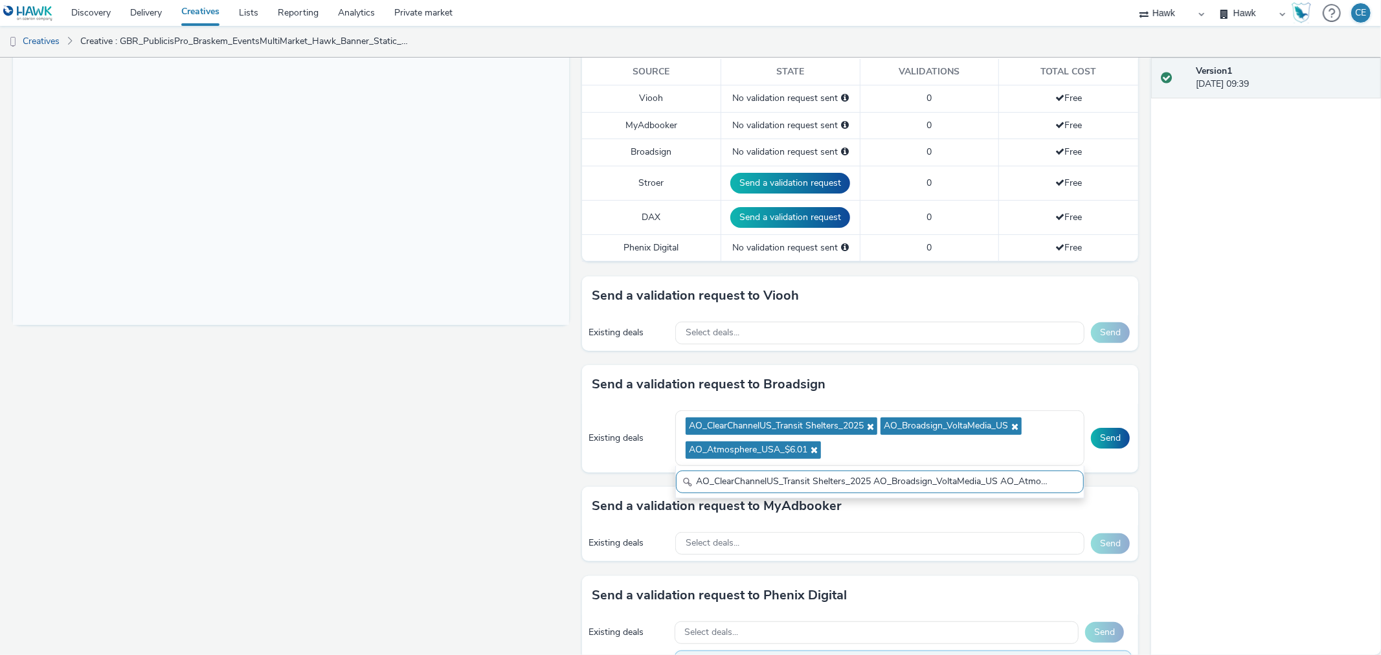
drag, startPoint x: 950, startPoint y: 481, endPoint x: 443, endPoint y: 525, distance: 508.2
click at [443, 392] on div "Fullscreen To deliver using: Broadsign, VIOOH, Stroer, MyAdbooker, Dax or Pheni…" at bounding box center [575, 93] width 1125 height 598
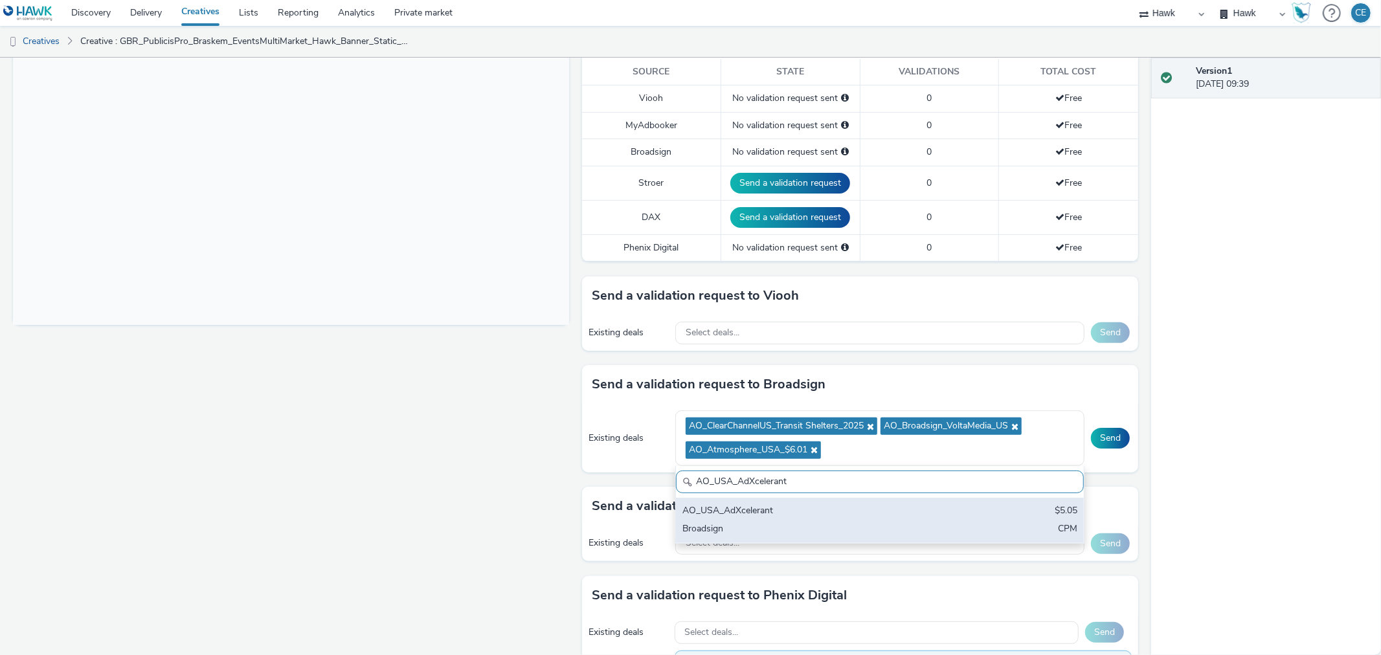
type input "AO_USA_AdXcelerant"
click at [706, 523] on div "Broadsign" at bounding box center [812, 529] width 261 height 15
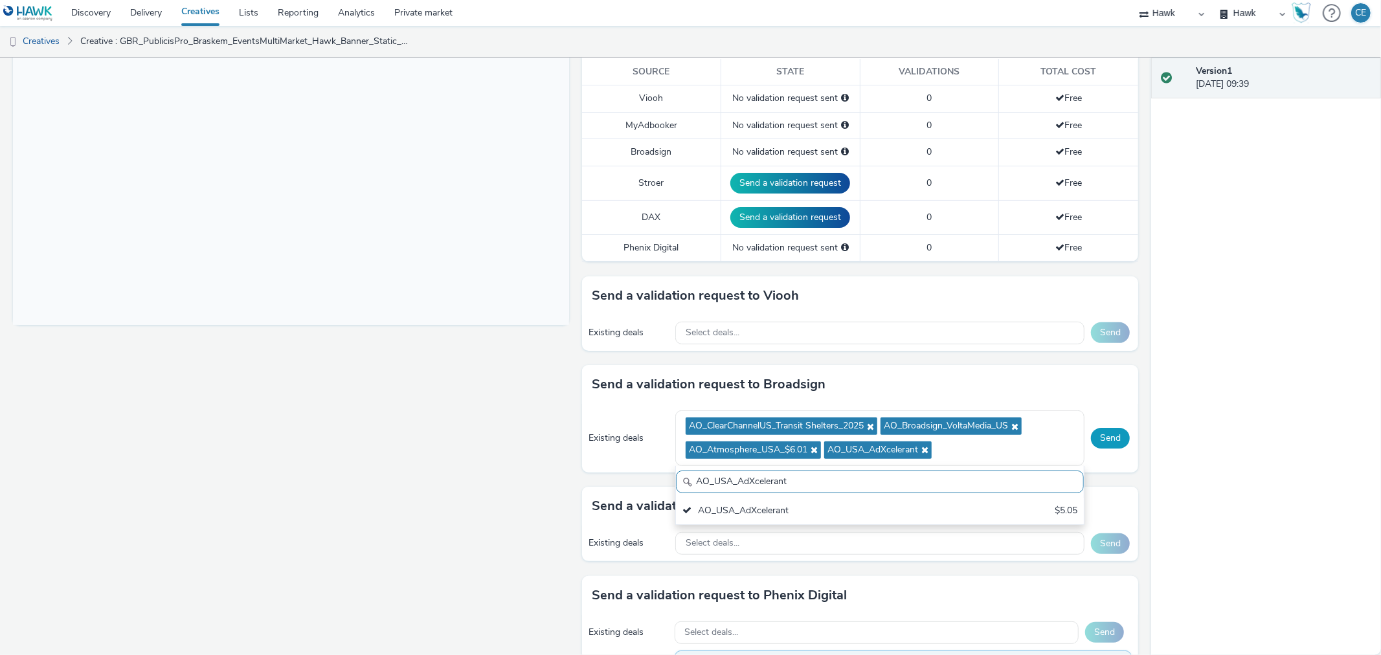
click at [1096, 442] on button "Send" at bounding box center [1110, 438] width 39 height 21
